Goal: Task Accomplishment & Management: Use online tool/utility

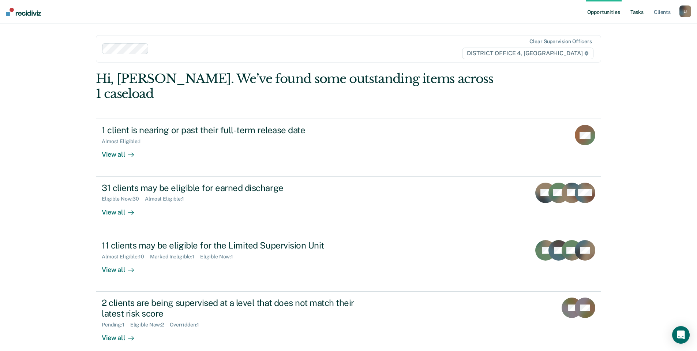
click at [635, 9] on link "Tasks" at bounding box center [637, 11] width 16 height 23
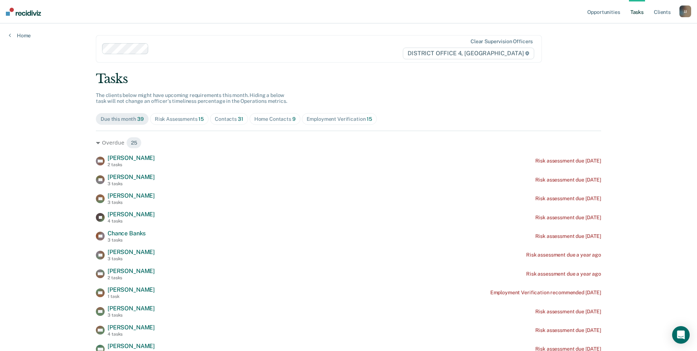
click at [277, 119] on div "Home Contacts 9" at bounding box center [274, 119] width 41 height 6
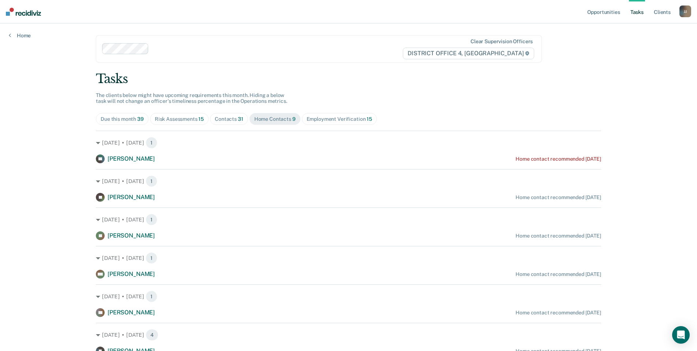
click at [238, 119] on span "31" at bounding box center [240, 119] width 5 height 6
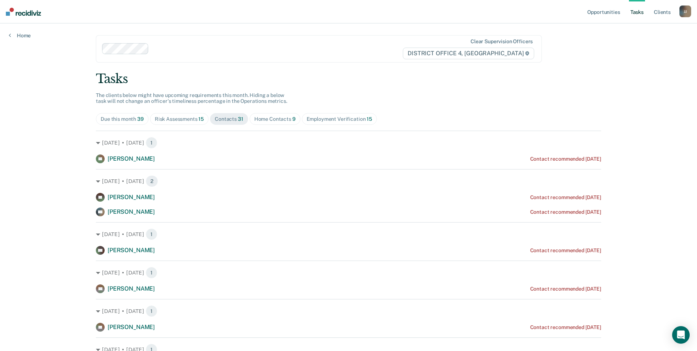
click at [139, 117] on span "39" at bounding box center [140, 119] width 7 height 6
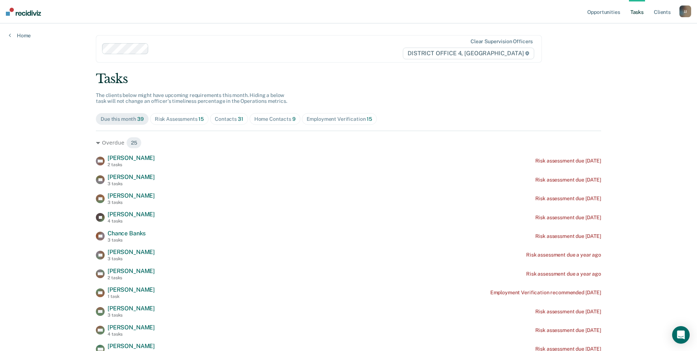
click at [172, 116] on div "Risk Assessments 15" at bounding box center [179, 119] width 49 height 6
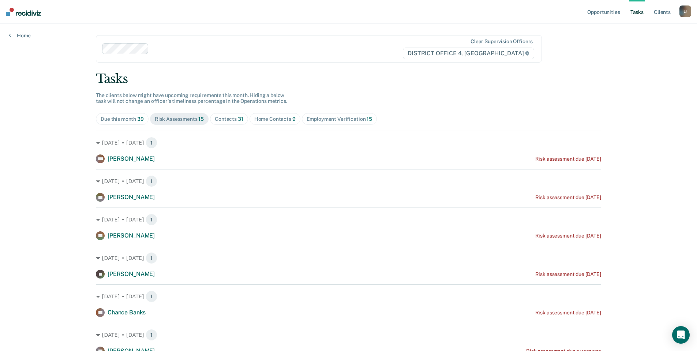
click at [283, 117] on div "Home Contacts 9" at bounding box center [274, 119] width 41 height 6
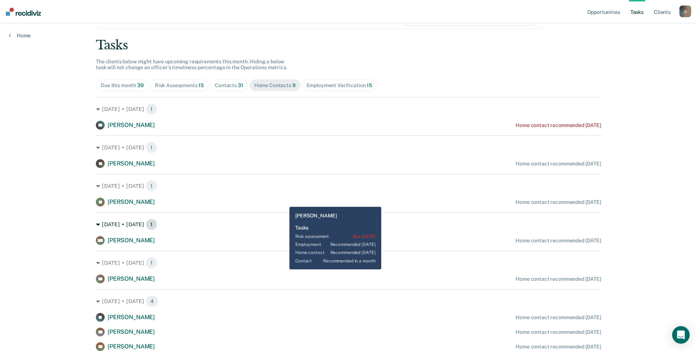
scroll to position [78, 0]
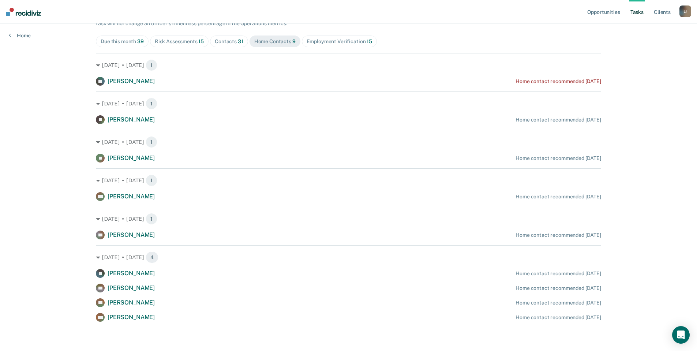
click at [222, 39] on div "Contacts 31" at bounding box center [229, 41] width 29 height 6
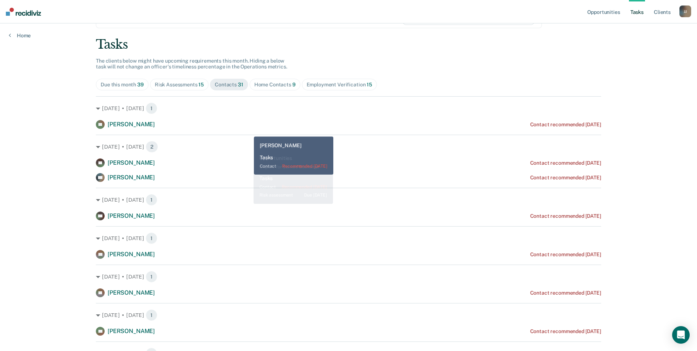
scroll to position [0, 0]
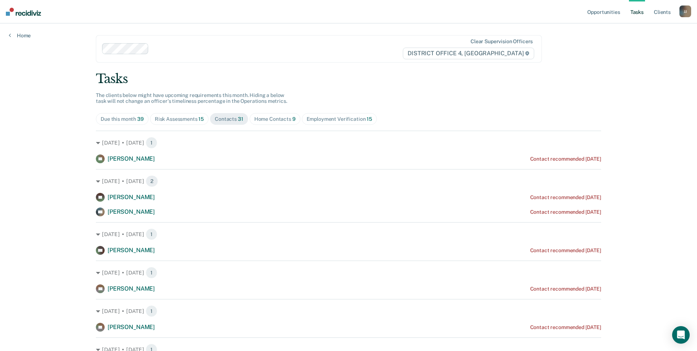
click at [359, 118] on div "Employment Verification 15" at bounding box center [339, 119] width 65 height 6
